Goal: Communication & Community: Answer question/provide support

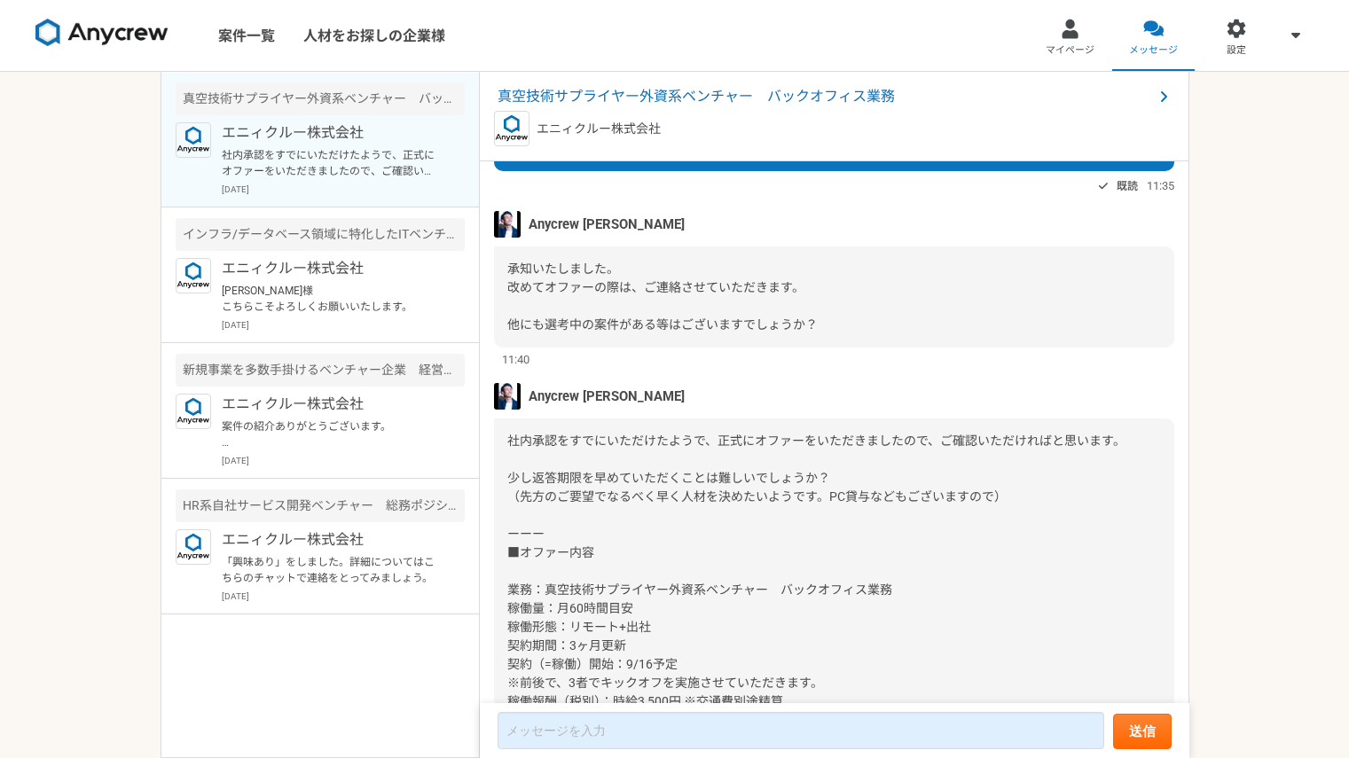
scroll to position [1715, 0]
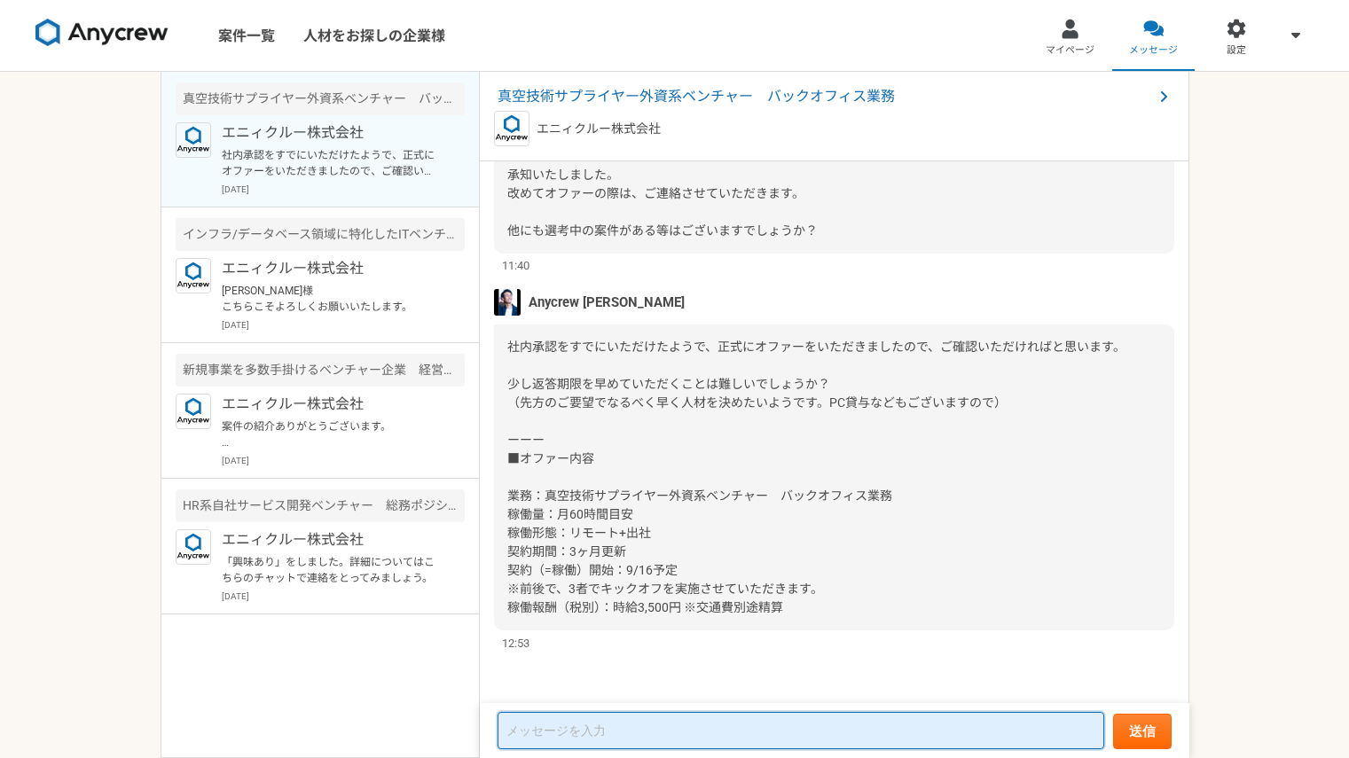
click at [621, 726] on textarea at bounding box center [801, 730] width 607 height 37
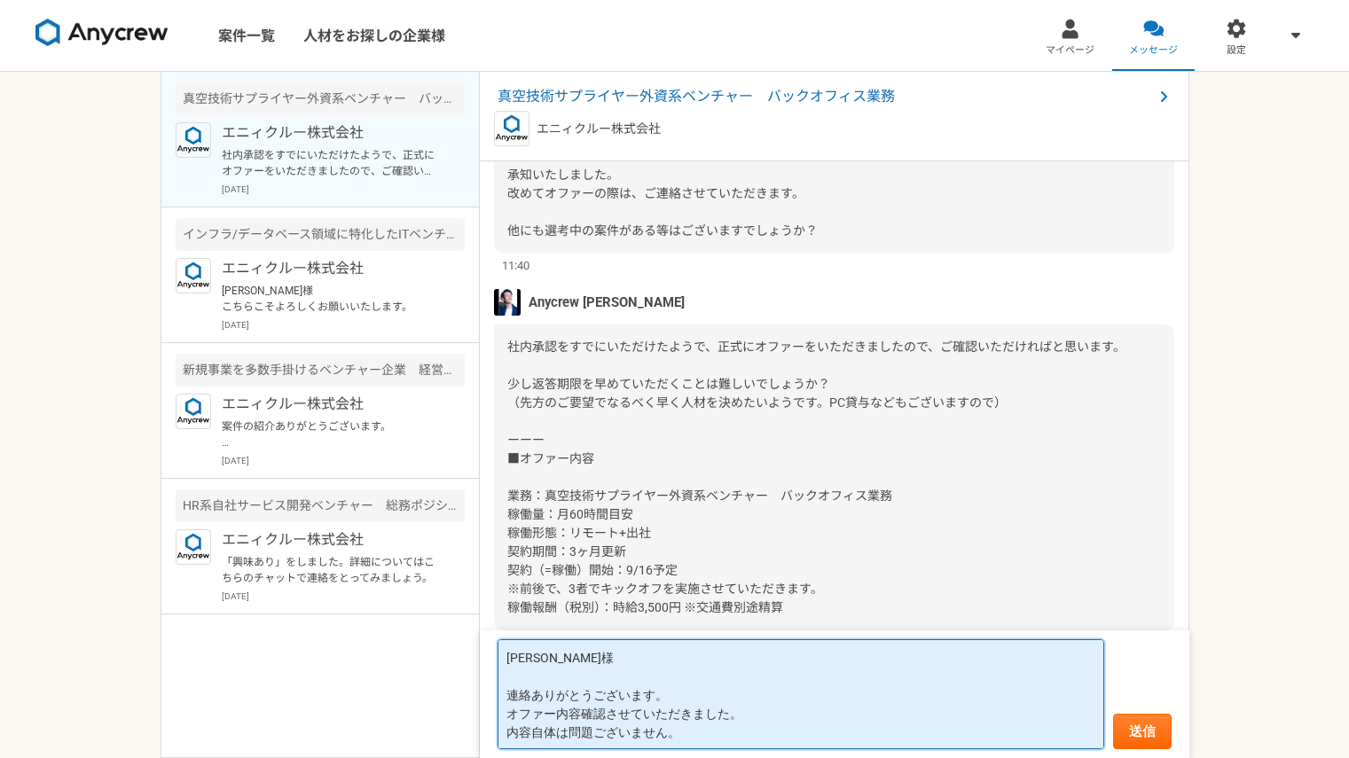
click at [555, 735] on textarea "[PERSON_NAME]様 連絡ありがとうございます。 オファー内容確認させていただきました。 内容自体は問題ございません。" at bounding box center [801, 695] width 607 height 110
click at [672, 735] on textarea "[PERSON_NAME]様 連絡ありがとうございます。 オファー内容確認させていただきました。 内容は問題ございません。" at bounding box center [801, 695] width 607 height 110
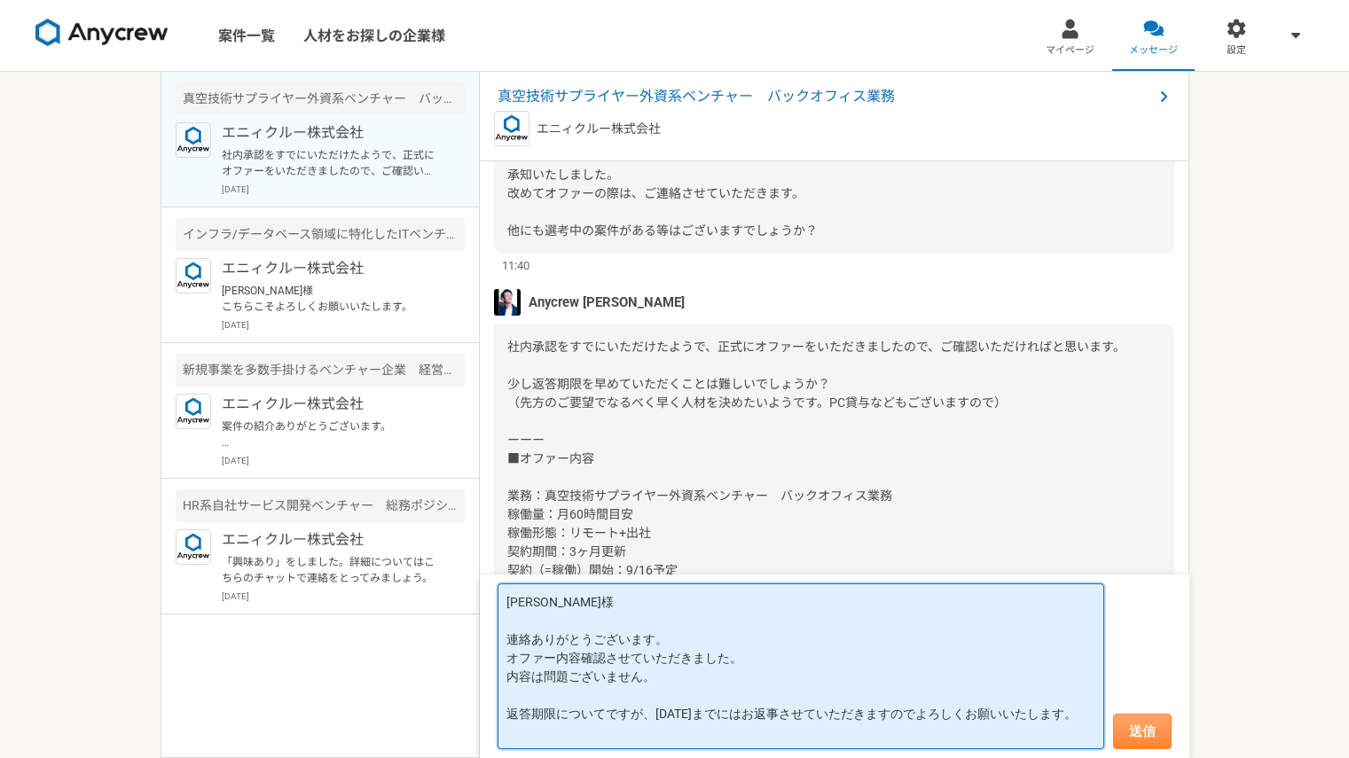
type textarea "[PERSON_NAME]様 連絡ありがとうございます。 オファー内容確認させていただきました。 内容は問題ございません。 返答期限についてですが、[DATE…"
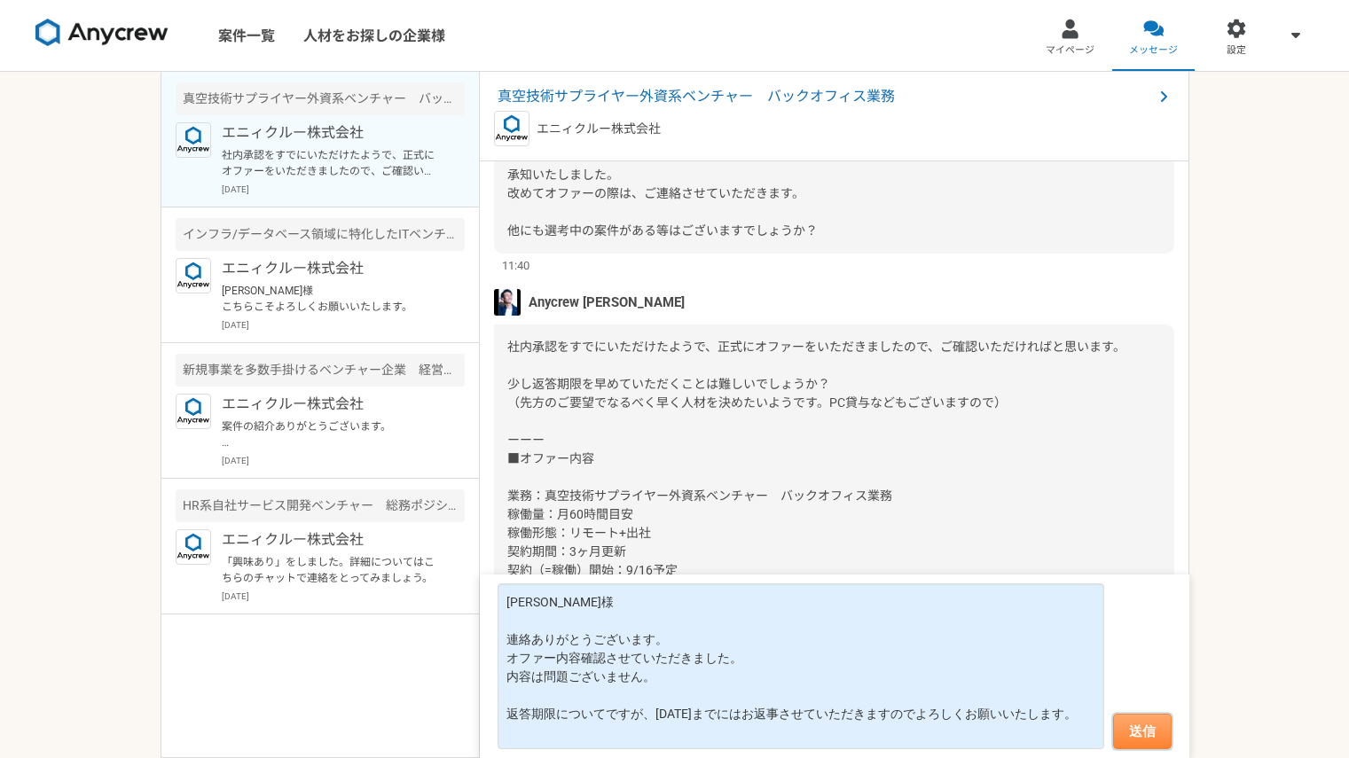
click at [1148, 738] on button "送信" at bounding box center [1142, 731] width 59 height 35
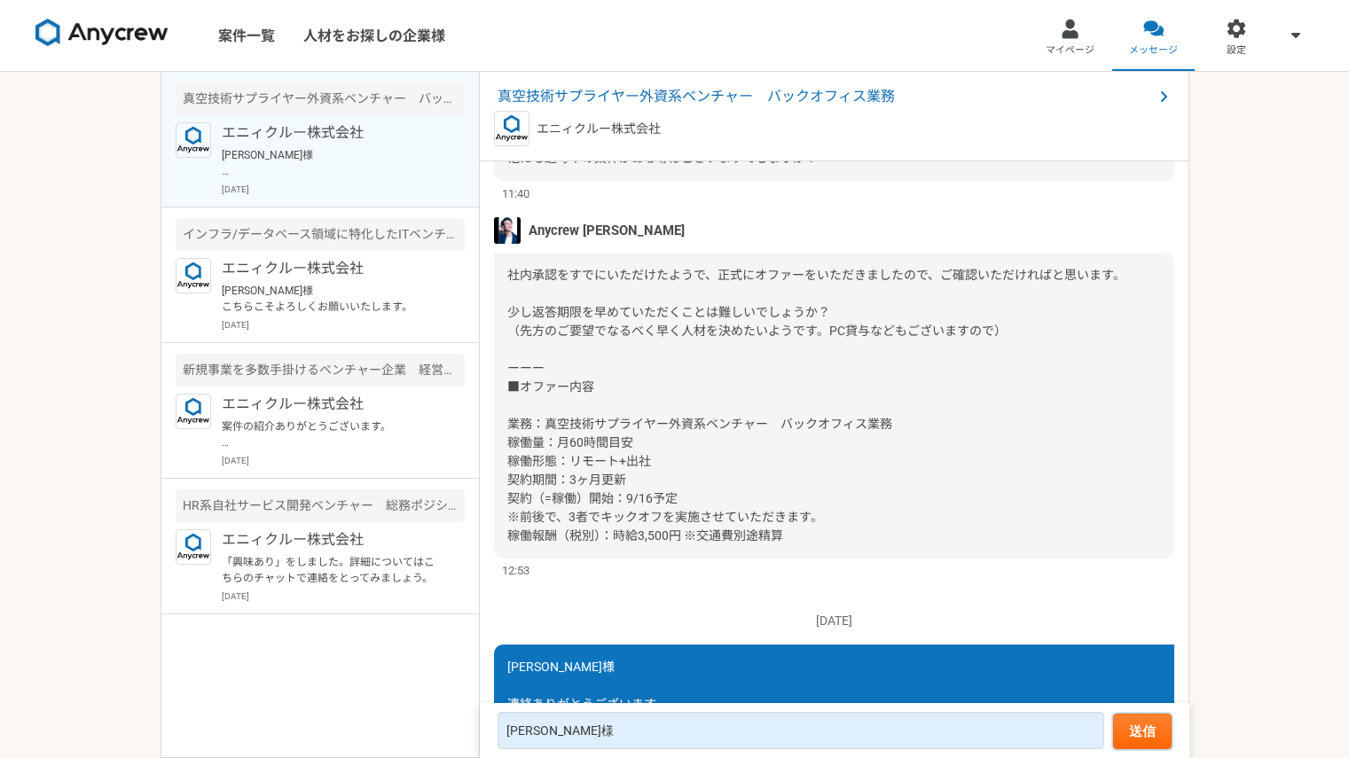
scroll to position [1594, 0]
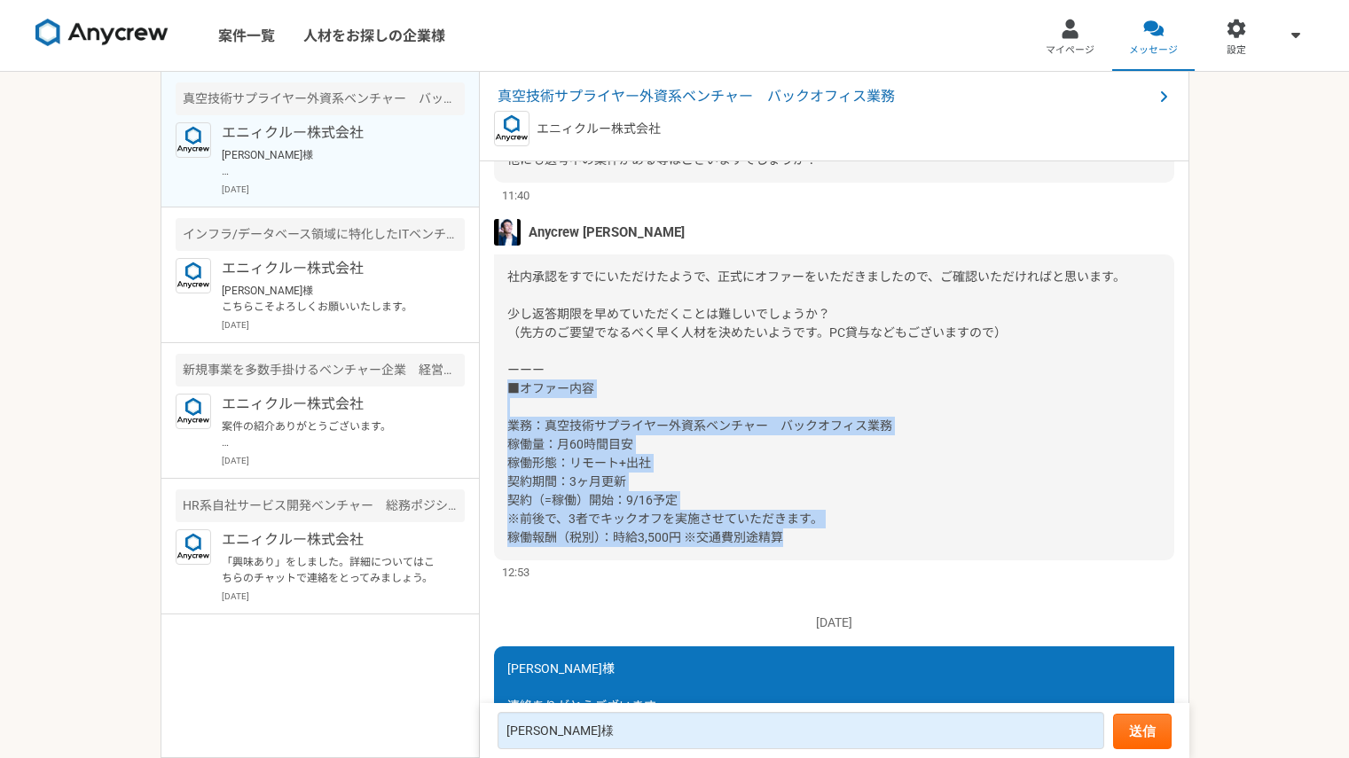
drag, startPoint x: 803, startPoint y: 537, endPoint x: 502, endPoint y: 382, distance: 338.0
click at [502, 382] on div "社内承認をすでにいただけたようで、正式にオファーをいただきましたので、ご確認いただければと思います。 少し返答期限を早めていただくことは難しいでしょうか？ （…" at bounding box center [834, 408] width 680 height 306
copy span "■オファー内容 業務：真空技術サプライヤー外資系ベンチャー　バックオフィス業務 稼働量：月60時間目安 稼働形態：リモート+出社 契約期間：3ヶ月更新 契約（…"
click at [835, 483] on div "社内承認をすでにいただけたようで、正式にオファーをいただきましたので、ご確認いただければと思います。 少し返答期限を早めていただくことは難しいでしょうか？ （…" at bounding box center [834, 408] width 680 height 306
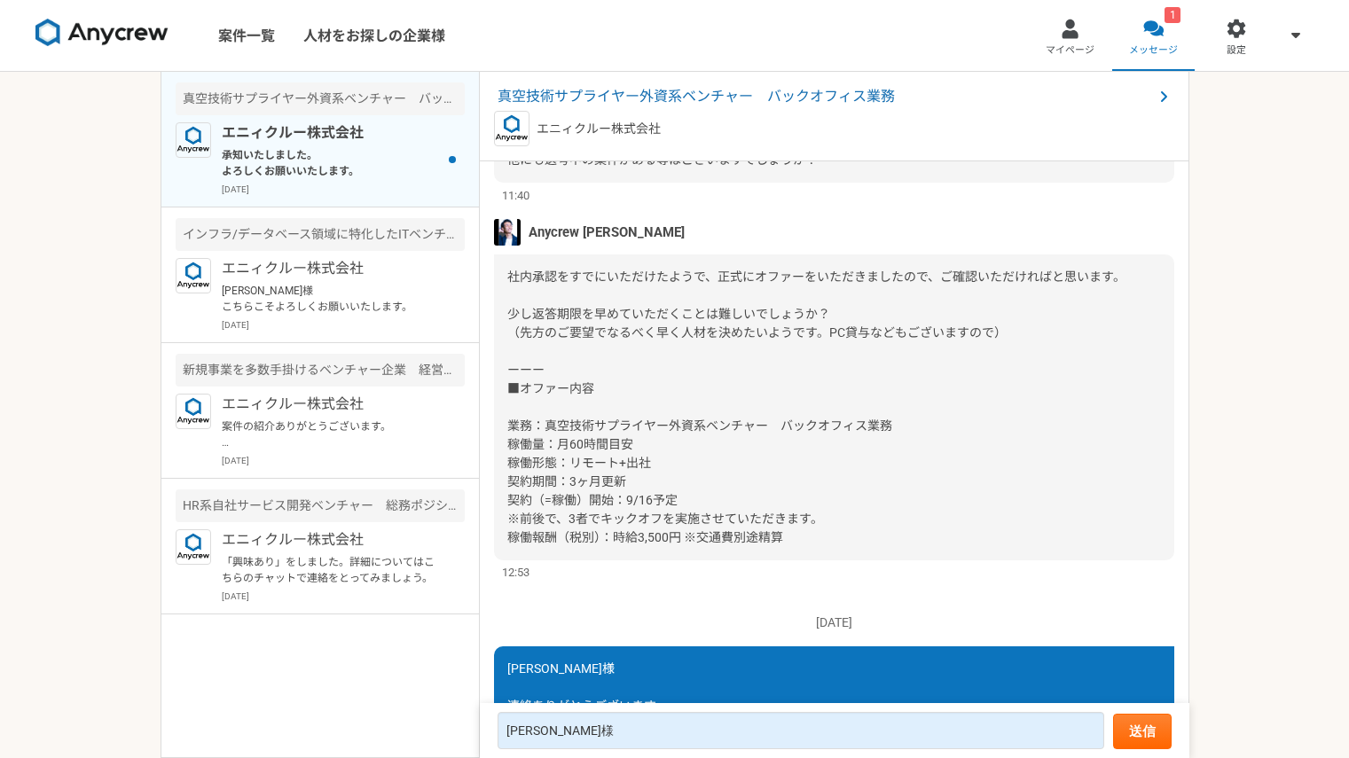
scroll to position [1691, 0]
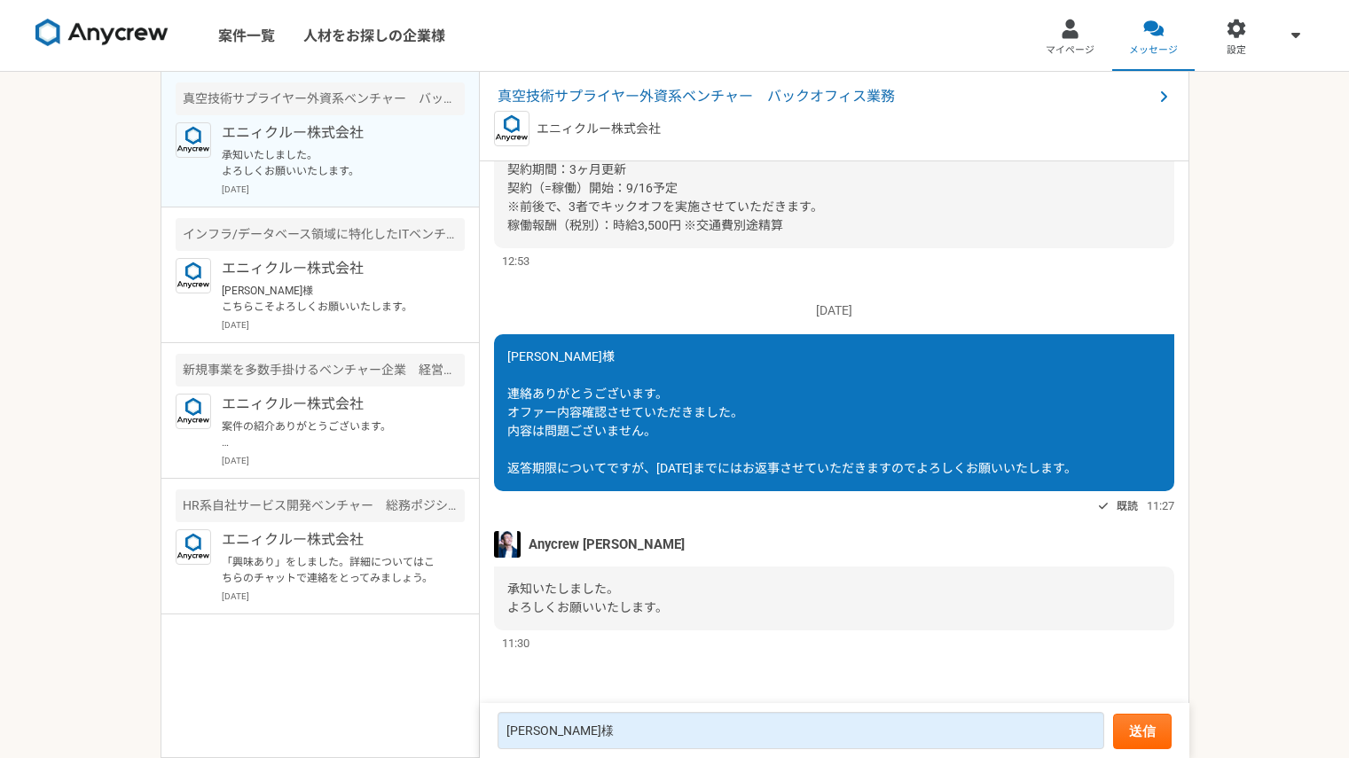
click at [988, 542] on div "Anycrew [PERSON_NAME]" at bounding box center [834, 544] width 680 height 27
click at [1009, 287] on div "[DATE] [PERSON_NAME]様 連絡ありがとうございます。 オファー内容確認させていただきました。 内容は問題ございません。 返答期限についてです…" at bounding box center [834, 400] width 680 height 233
